Goal: Task Accomplishment & Management: Use online tool/utility

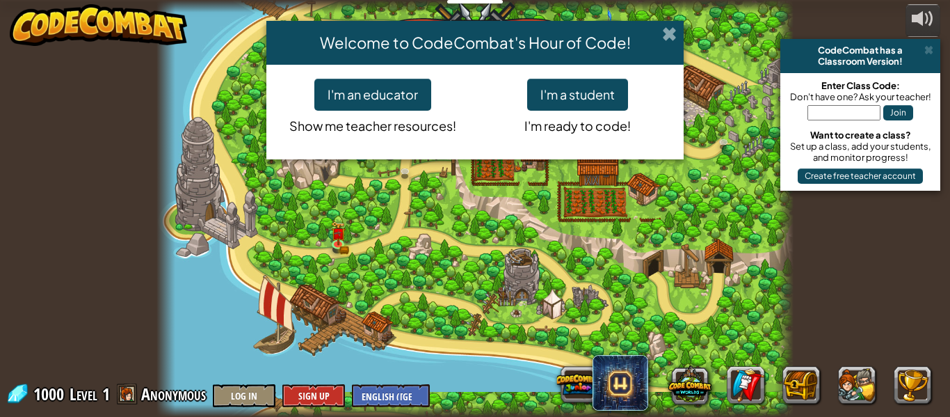
click at [670, 26] on span at bounding box center [669, 33] width 15 height 15
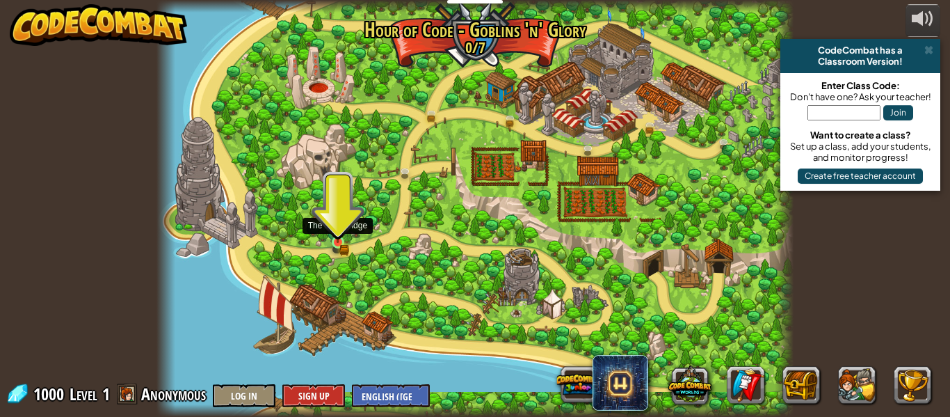
click at [335, 237] on img at bounding box center [337, 227] width 15 height 32
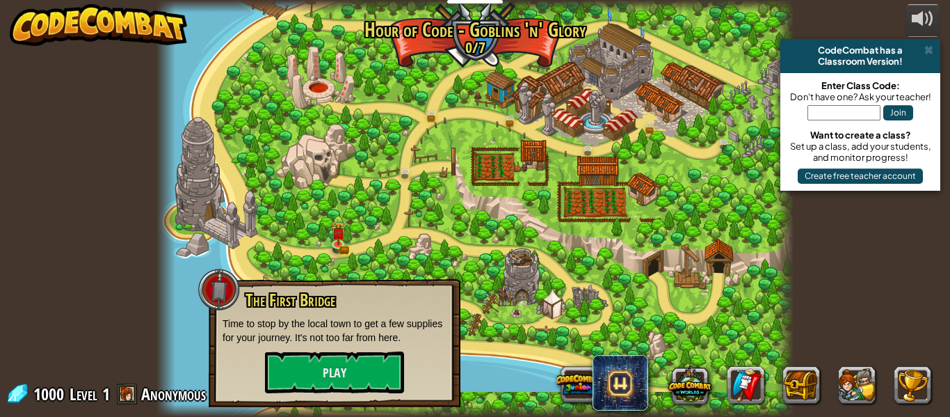
click at [347, 313] on div "The First Bridge Time to stop by the local town to get a few supplies for your …" at bounding box center [335, 342] width 224 height 102
click at [365, 368] on button "Play" at bounding box center [334, 372] width 139 height 42
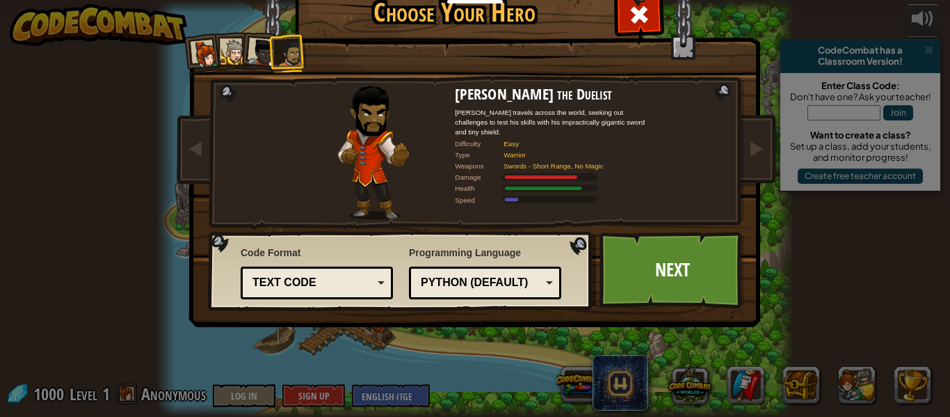
scroll to position [28, 0]
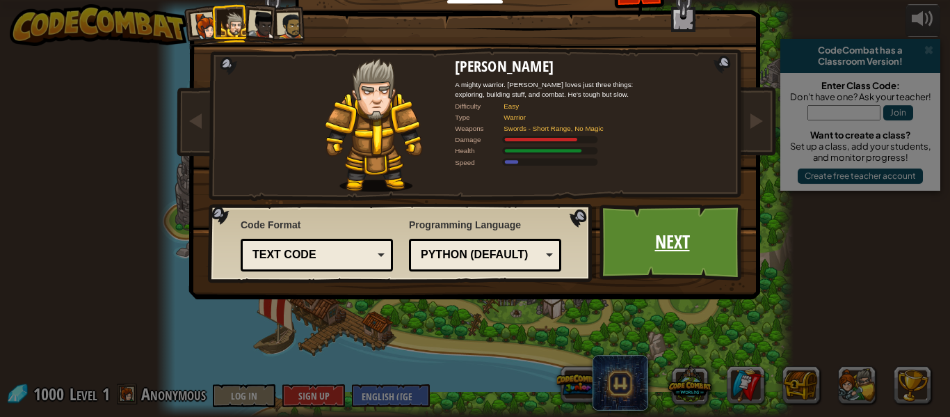
click at [647, 238] on link "Next" at bounding box center [672, 242] width 145 height 77
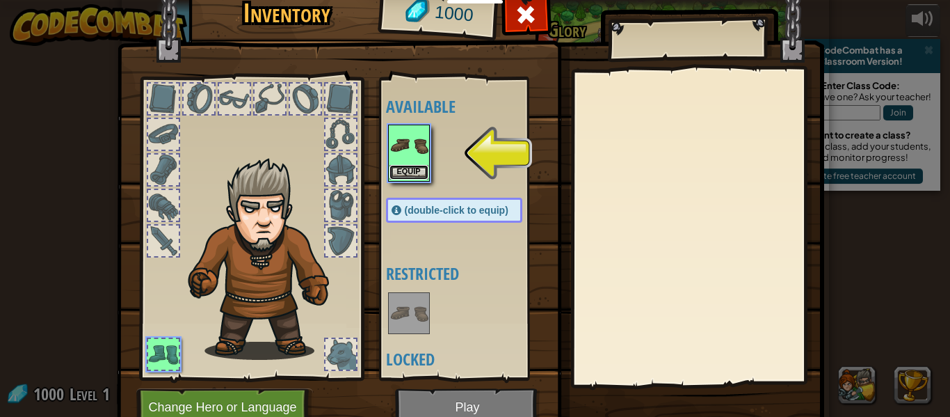
click at [410, 176] on button "Equip" at bounding box center [409, 172] width 39 height 15
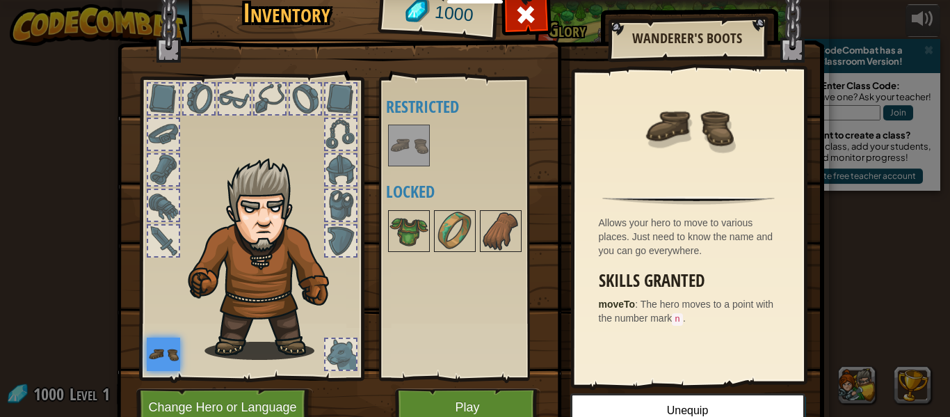
click at [229, 102] on div at bounding box center [234, 98] width 31 height 31
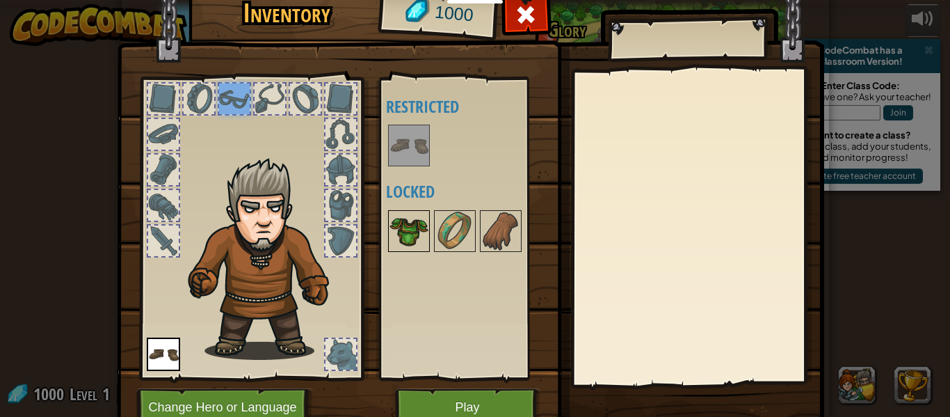
click at [418, 227] on img at bounding box center [409, 230] width 39 height 39
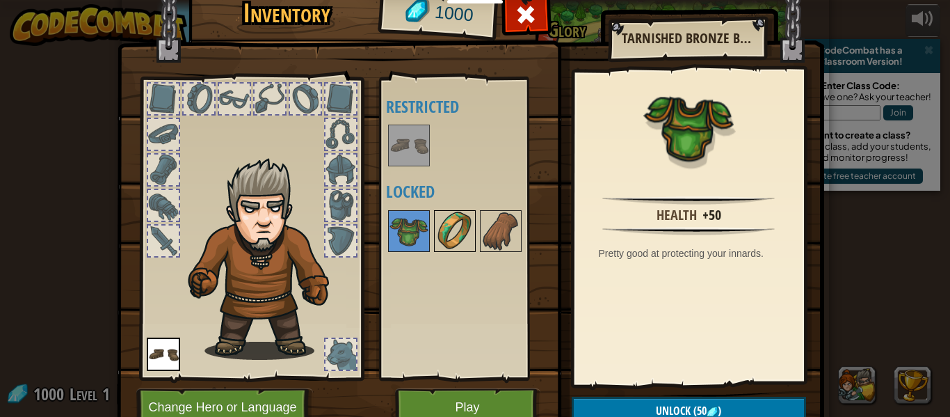
click at [458, 228] on img at bounding box center [454, 230] width 39 height 39
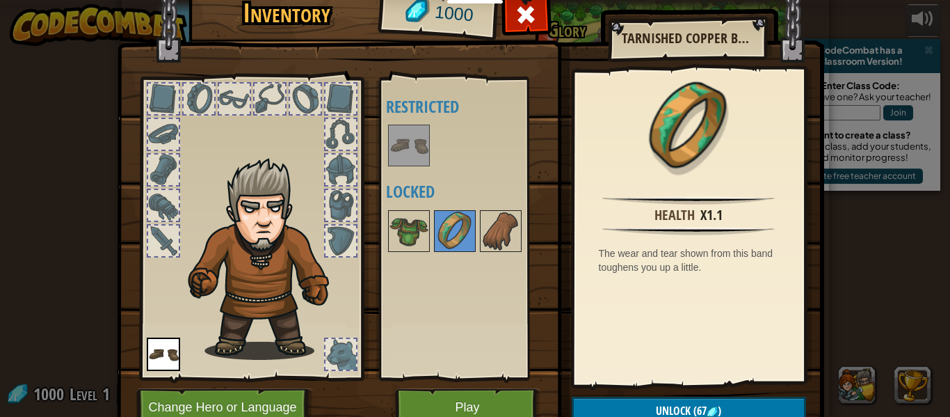
click at [506, 256] on div "Available Equip (double-click to equip) Restricted Locked" at bounding box center [468, 228] width 164 height 290
click at [504, 248] on img at bounding box center [500, 230] width 39 height 39
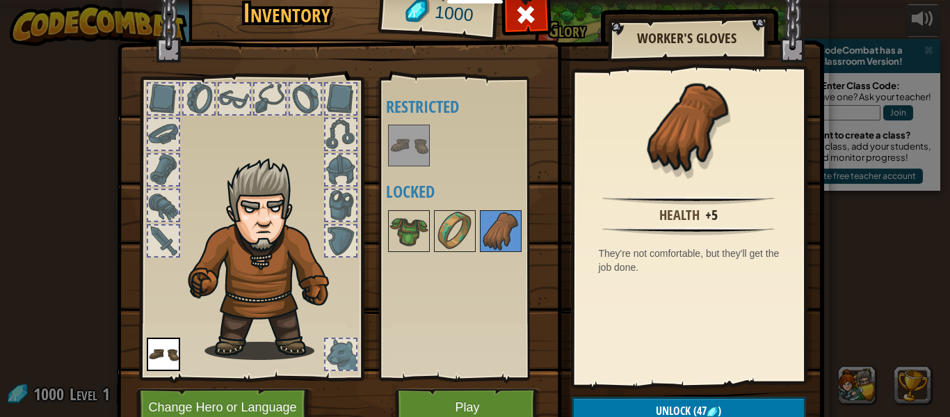
click at [168, 202] on div at bounding box center [163, 205] width 31 height 31
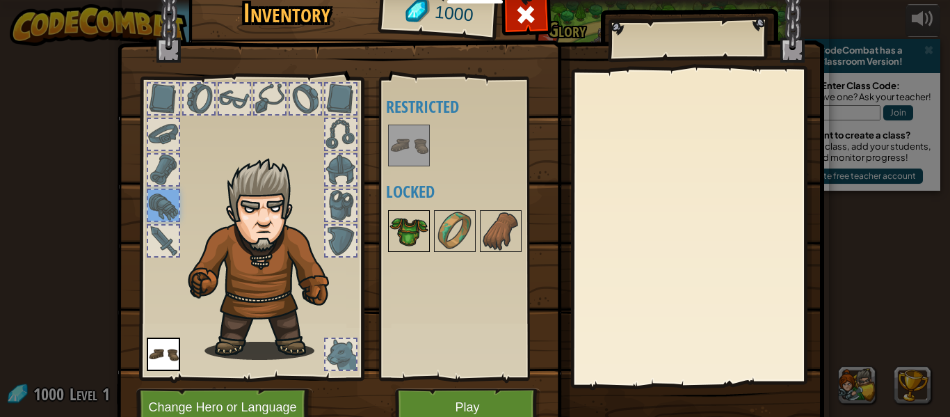
click at [419, 218] on img at bounding box center [409, 230] width 39 height 39
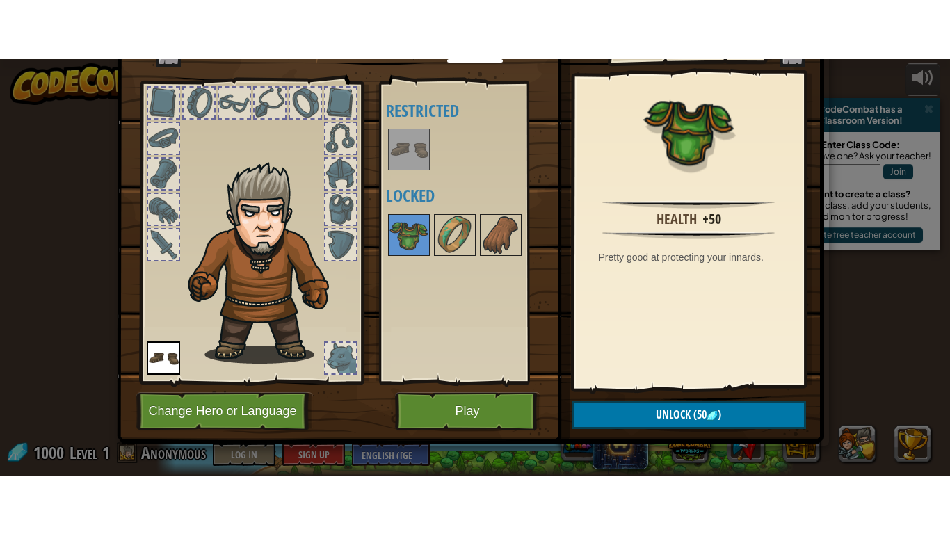
scroll to position [56, 0]
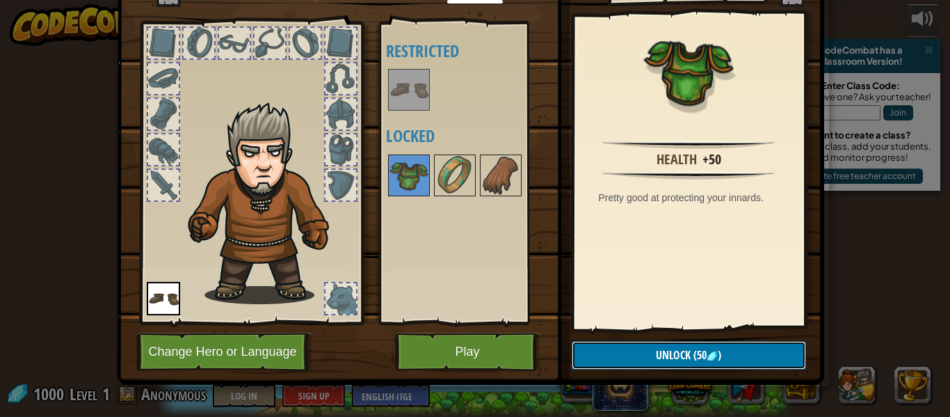
click at [632, 361] on button "Unlock (50 )" at bounding box center [689, 355] width 234 height 29
click at [632, 361] on button "Confirm" at bounding box center [689, 355] width 234 height 29
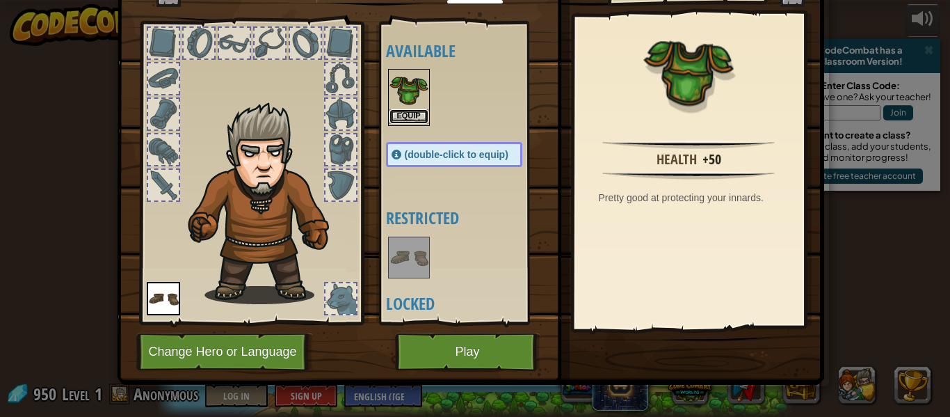
click at [401, 113] on button "Equip" at bounding box center [409, 116] width 39 height 15
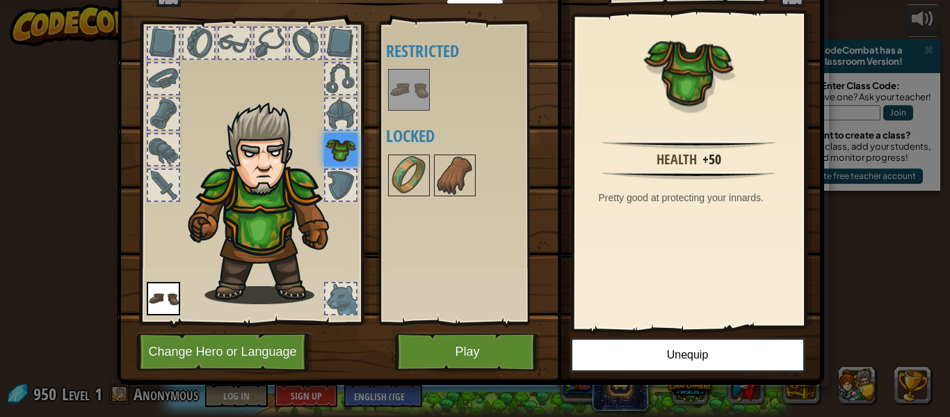
click at [343, 123] on div at bounding box center [341, 114] width 31 height 31
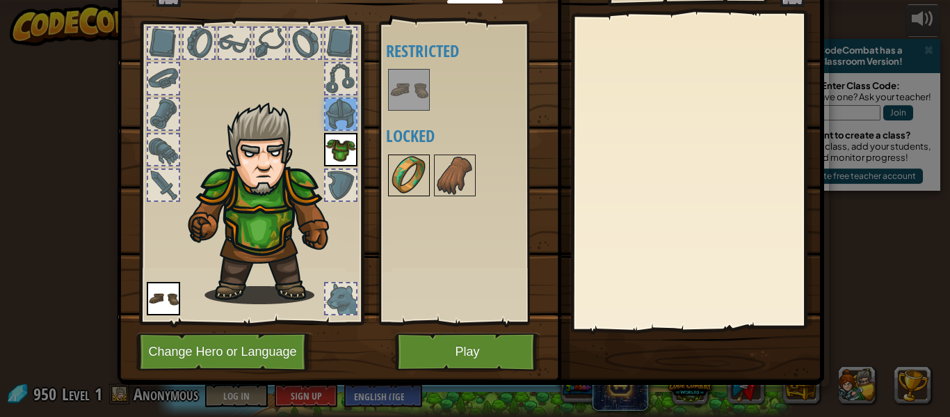
click at [422, 190] on img at bounding box center [409, 175] width 39 height 39
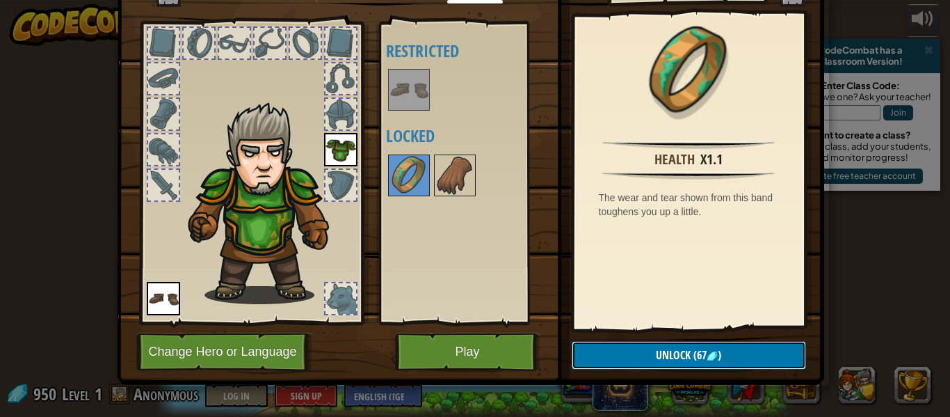
click at [619, 358] on button "Unlock (67 )" at bounding box center [689, 355] width 234 height 29
click at [621, 358] on button "Confirm" at bounding box center [689, 355] width 234 height 29
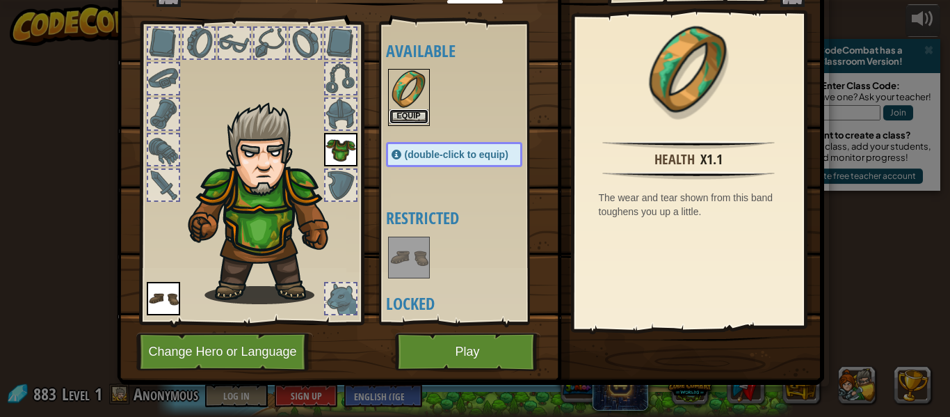
click at [407, 118] on button "Equip" at bounding box center [409, 116] width 39 height 15
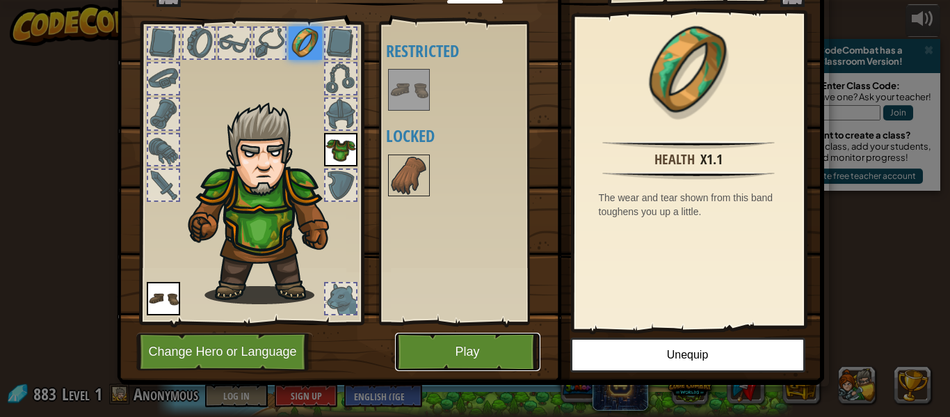
click at [476, 339] on button "Play" at bounding box center [467, 352] width 145 height 38
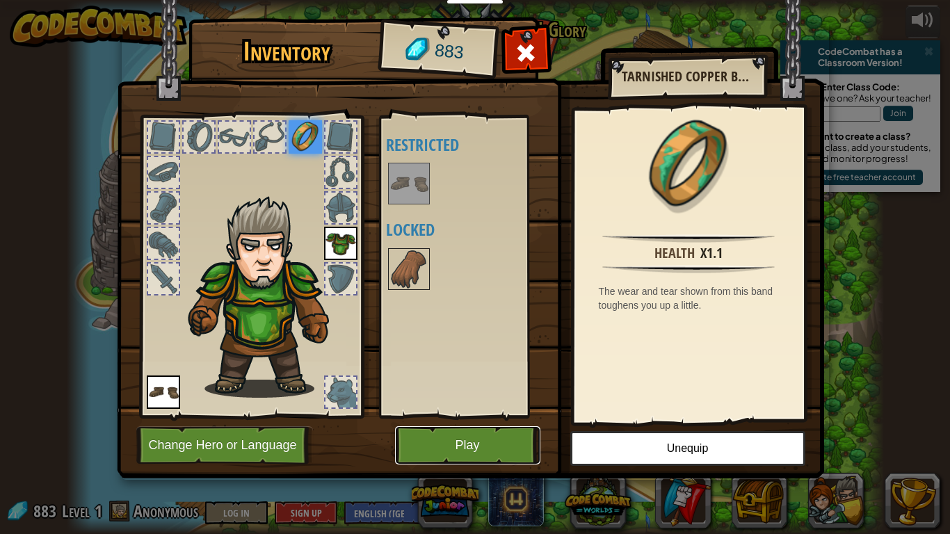
scroll to position [0, 0]
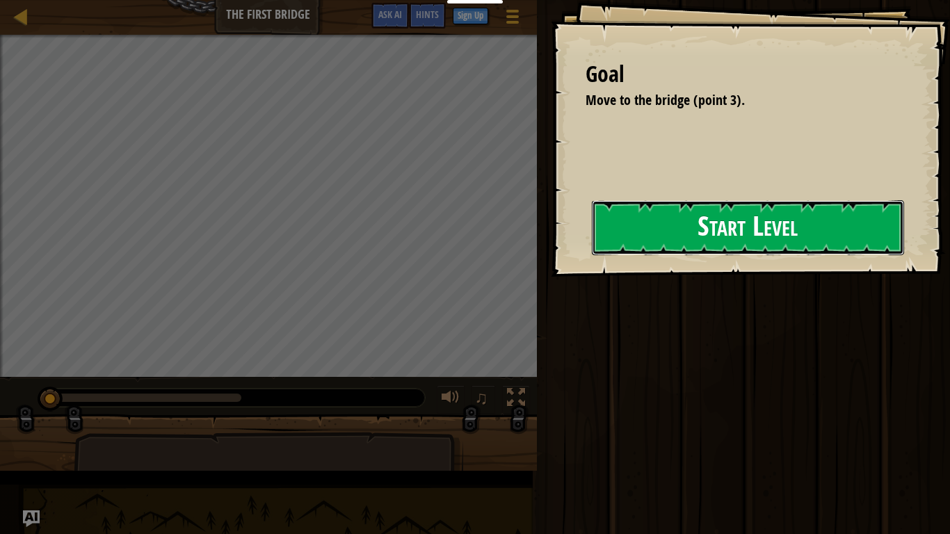
click at [758, 218] on button "Start Level" at bounding box center [748, 227] width 312 height 55
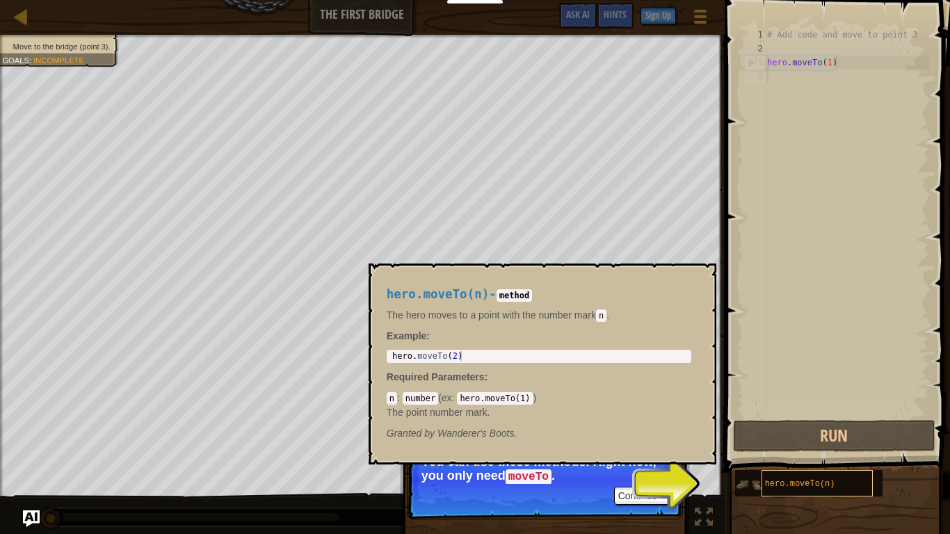
click at [826, 416] on span "hero.moveTo(n)" at bounding box center [800, 484] width 70 height 10
click at [823, 416] on span "hero.moveTo(n)" at bounding box center [800, 484] width 70 height 10
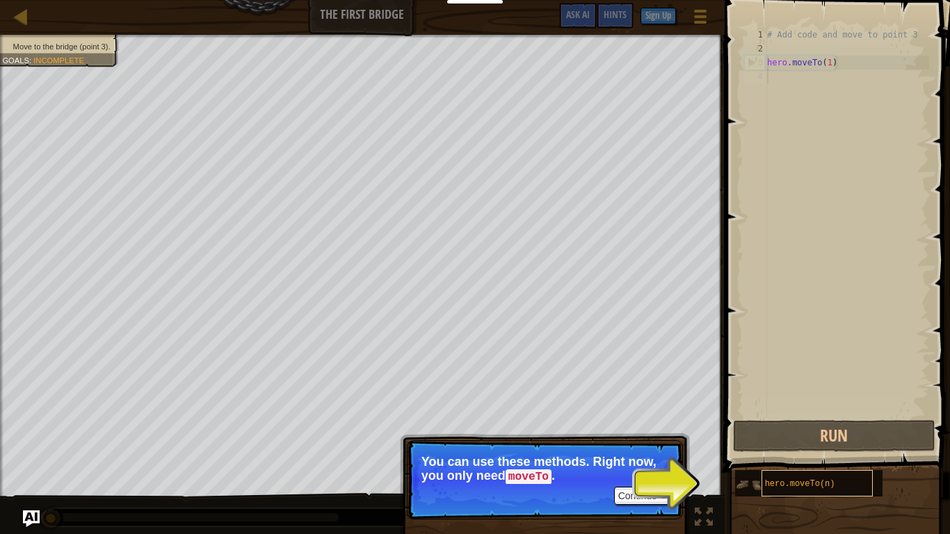
scroll to position [6, 0]
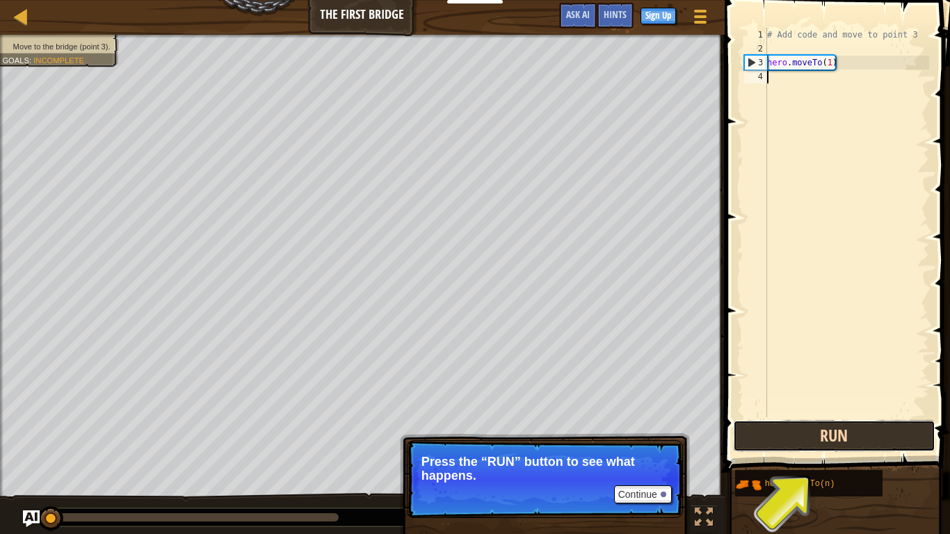
click at [840, 416] on button "Run" at bounding box center [834, 436] width 202 height 32
